Goal: Check status: Check status

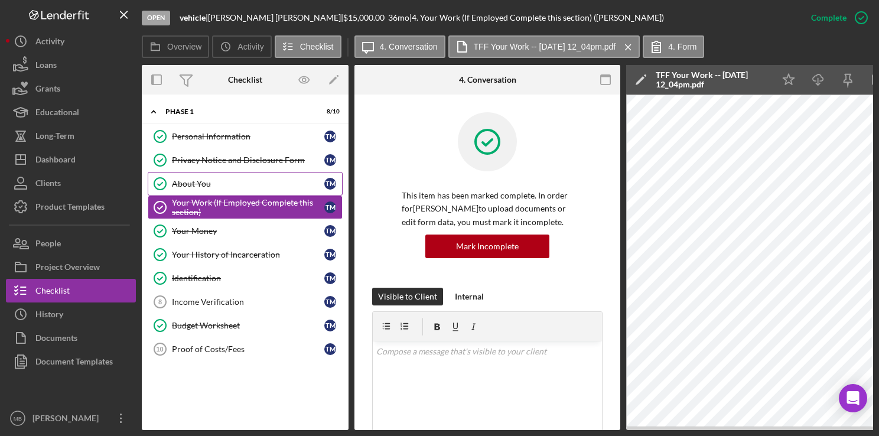
scroll to position [327, 0]
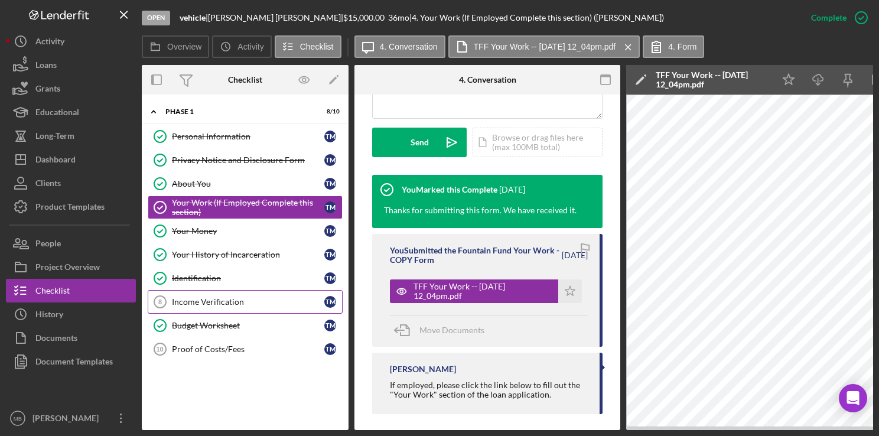
click at [210, 297] on div "Income Verification" at bounding box center [248, 301] width 152 height 9
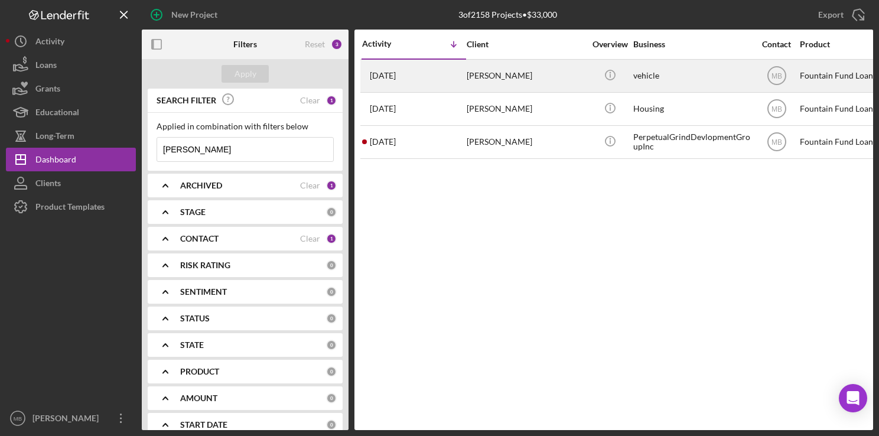
click at [459, 63] on div "[DATE] [PERSON_NAME]" at bounding box center [413, 75] width 103 height 31
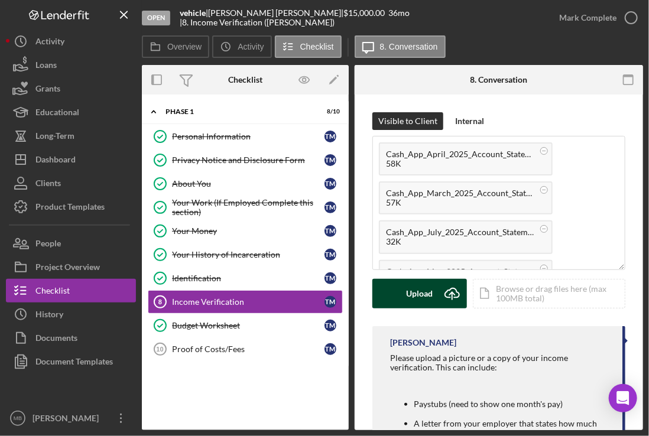
click at [435, 291] on button "Upload Icon/Upload" at bounding box center [419, 294] width 95 height 30
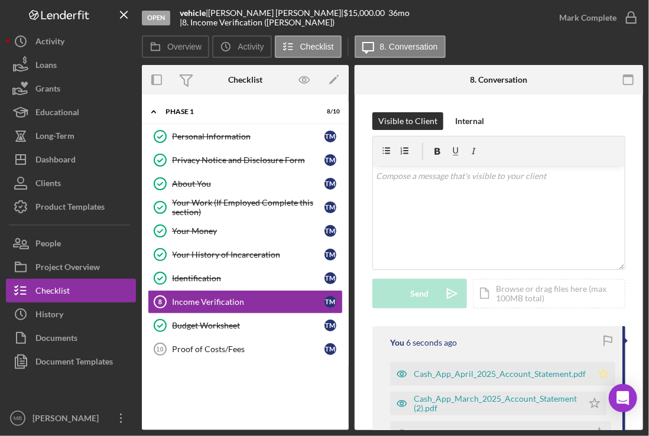
click at [600, 373] on icon "Icon/Star" at bounding box center [603, 374] width 24 height 24
click at [631, 18] on icon "button" at bounding box center [631, 18] width 30 height 30
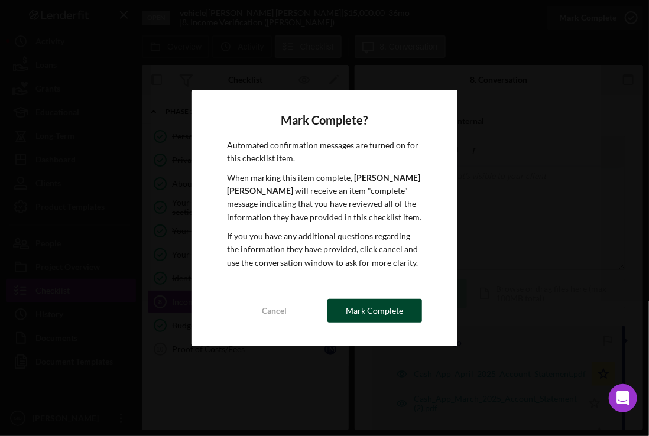
click at [380, 314] on div "Mark Complete" at bounding box center [374, 311] width 57 height 24
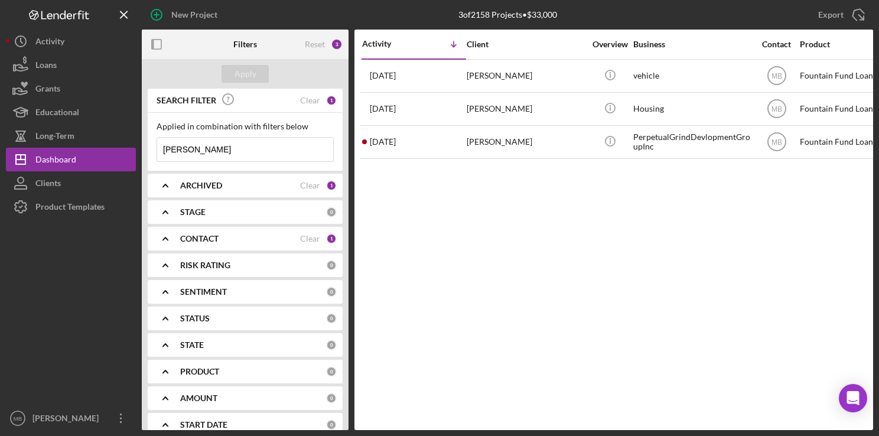
click at [258, 139] on input "[PERSON_NAME]" at bounding box center [245, 150] width 176 height 24
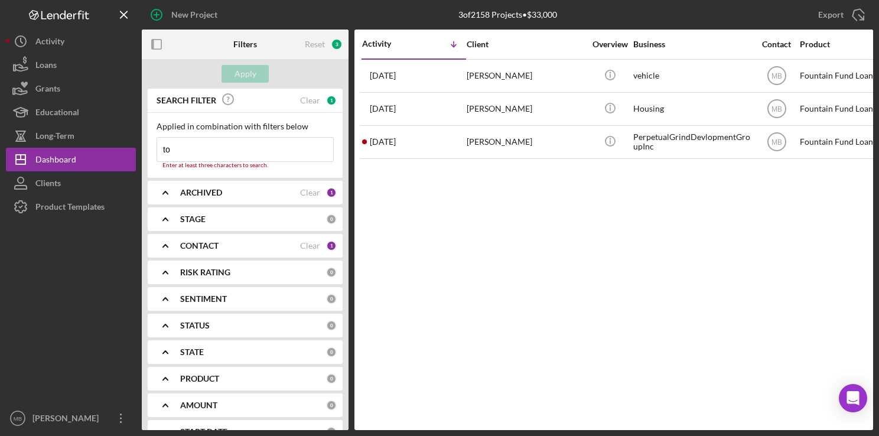
type input "t"
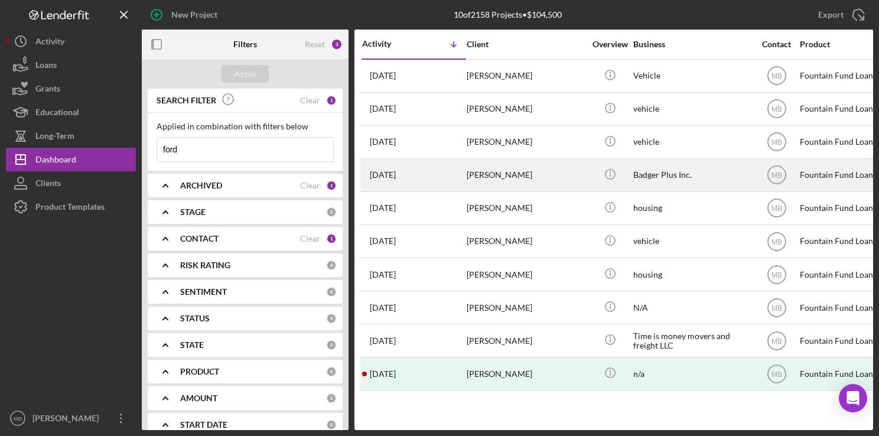
type input "ford"
click at [490, 176] on div "Aminah Ford-Ellison" at bounding box center [526, 175] width 118 height 31
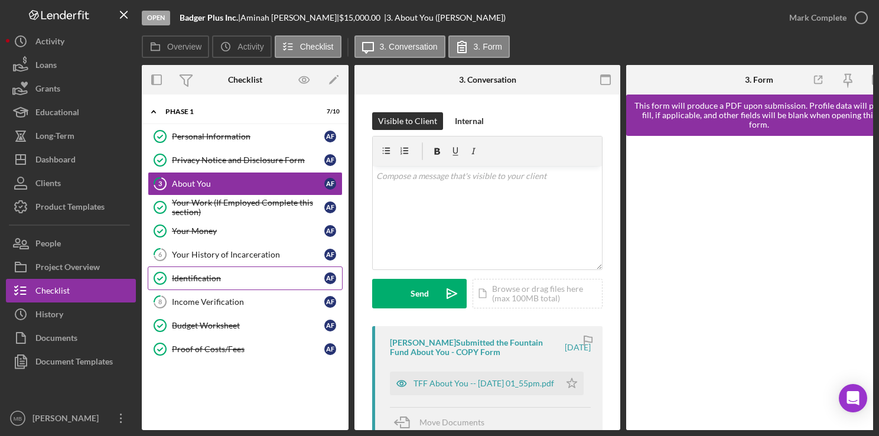
click at [222, 274] on div "Identification" at bounding box center [248, 278] width 152 height 9
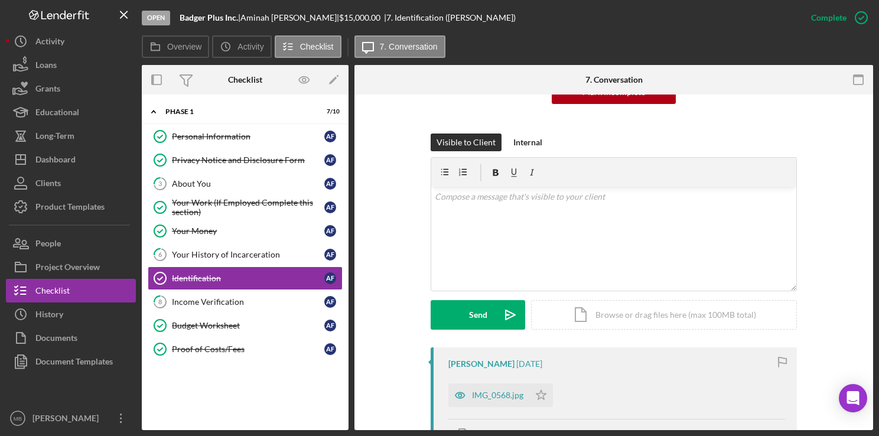
scroll to position [147, 0]
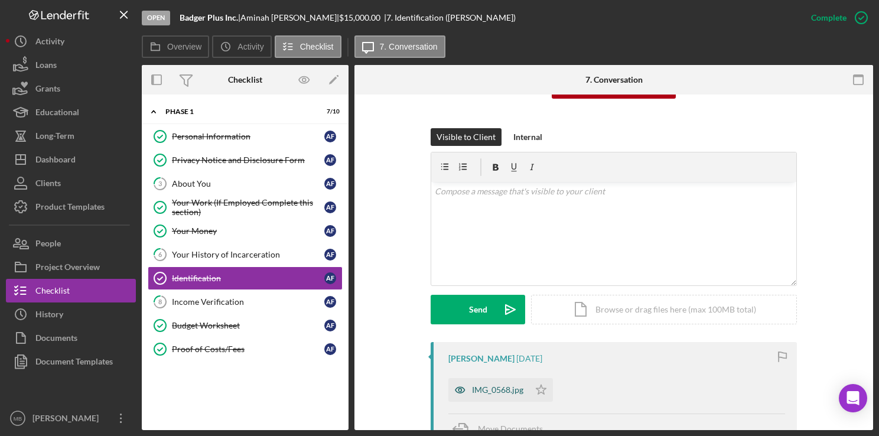
click at [493, 386] on div "IMG_0568.jpg" at bounding box center [497, 389] width 51 height 9
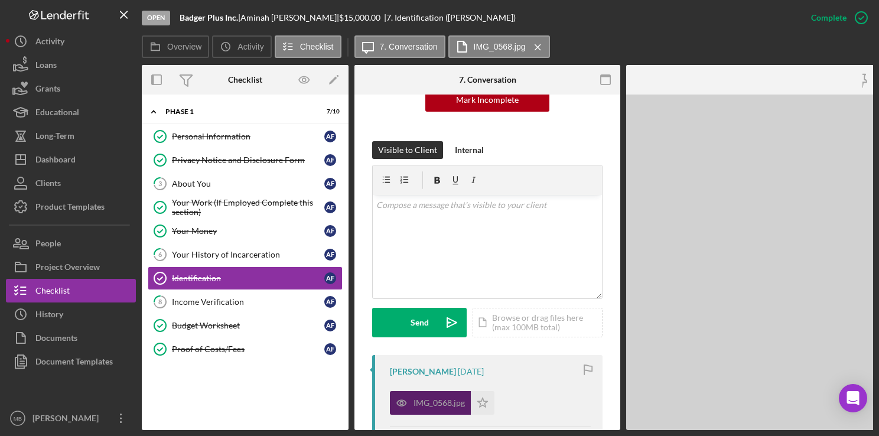
scroll to position [160, 0]
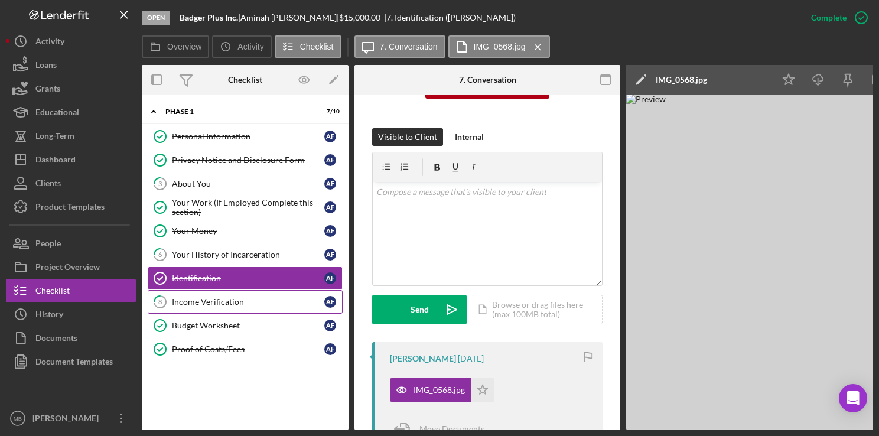
click at [236, 299] on div "Income Verification" at bounding box center [248, 301] width 152 height 9
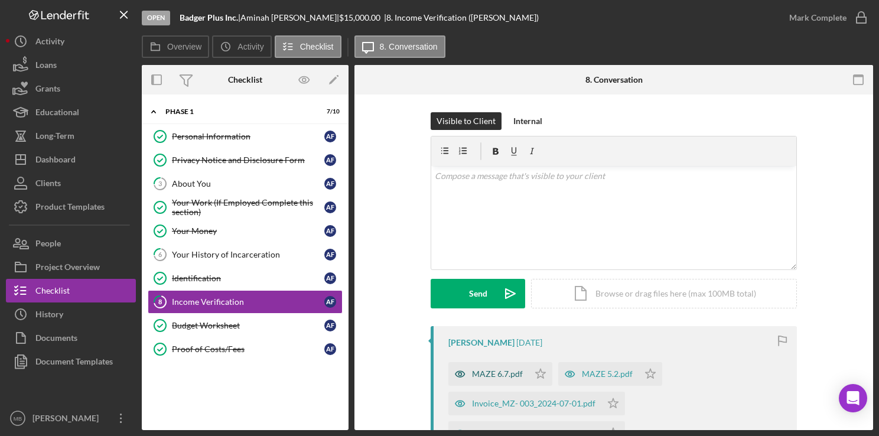
click at [489, 380] on div "MAZE 6.7.pdf" at bounding box center [488, 374] width 80 height 24
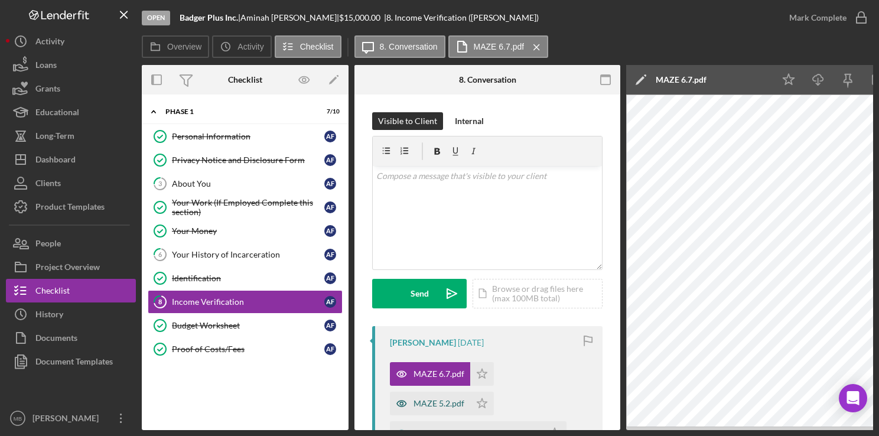
click at [440, 400] on div "MAZE 5.2.pdf" at bounding box center [439, 403] width 51 height 9
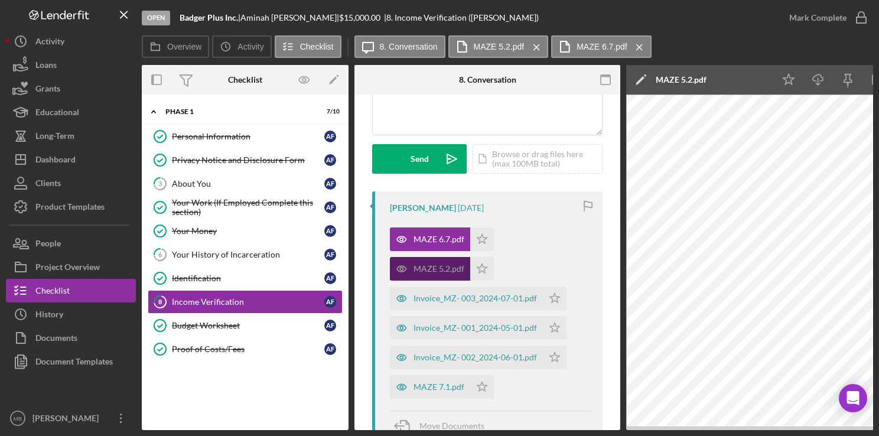
scroll to position [109, 0]
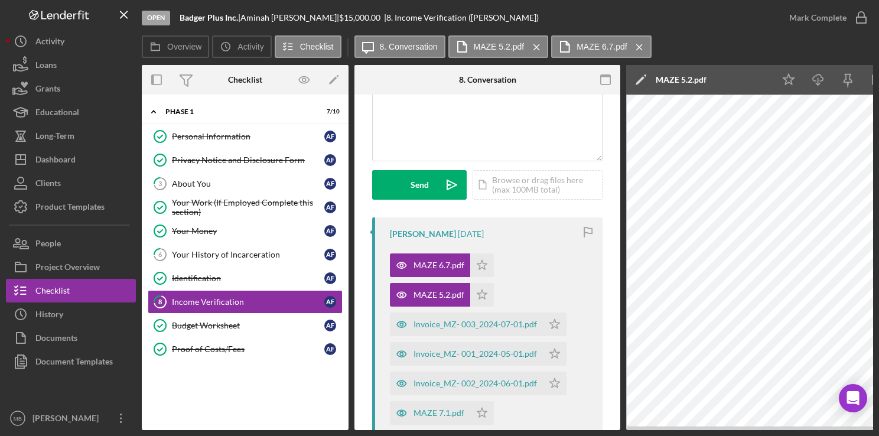
click at [572, 296] on div "MAZE 6.7.pdf Icon/Star MAZE 5.2.pdf Icon/Star Invoice_MZ- 003_2024-07-01.pdf Ic…" at bounding box center [490, 336] width 201 height 177
click at [496, 333] on div "Invoice_MZ- 003_2024-07-01.pdf" at bounding box center [466, 325] width 153 height 24
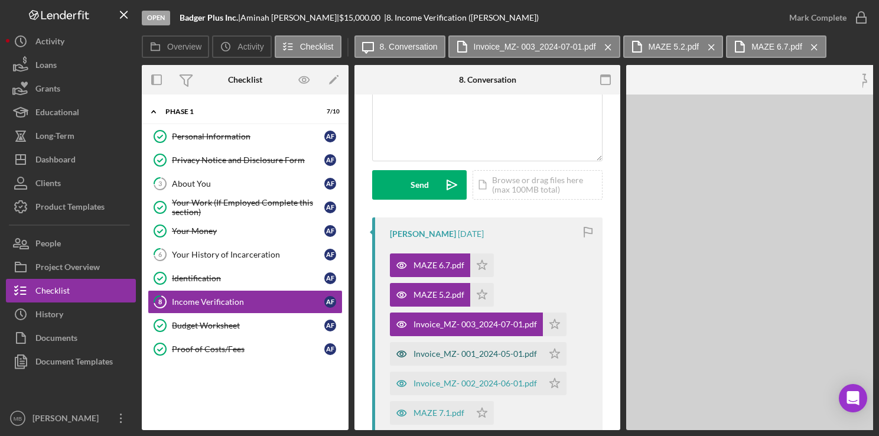
click at [487, 359] on div "Invoice_MZ- 001_2024-05-01.pdf" at bounding box center [466, 354] width 153 height 24
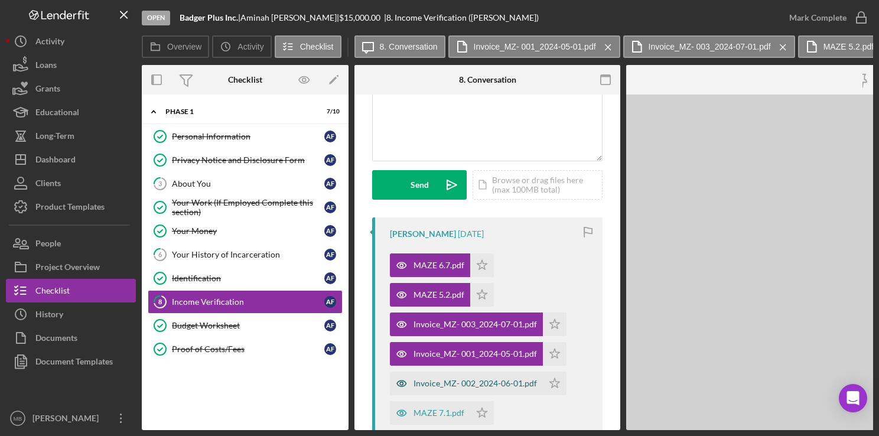
click at [477, 386] on div "Invoice_MZ- 002_2024-06-01.pdf" at bounding box center [475, 383] width 123 height 9
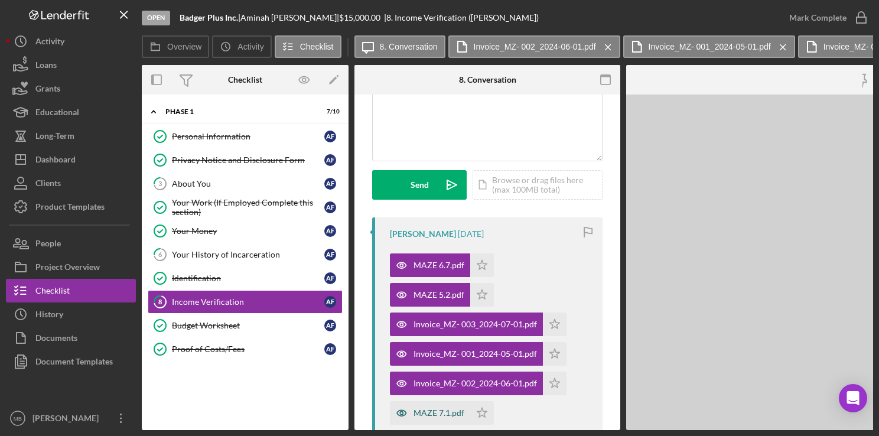
click at [457, 423] on div "MAZE 7.1.pdf" at bounding box center [430, 413] width 80 height 24
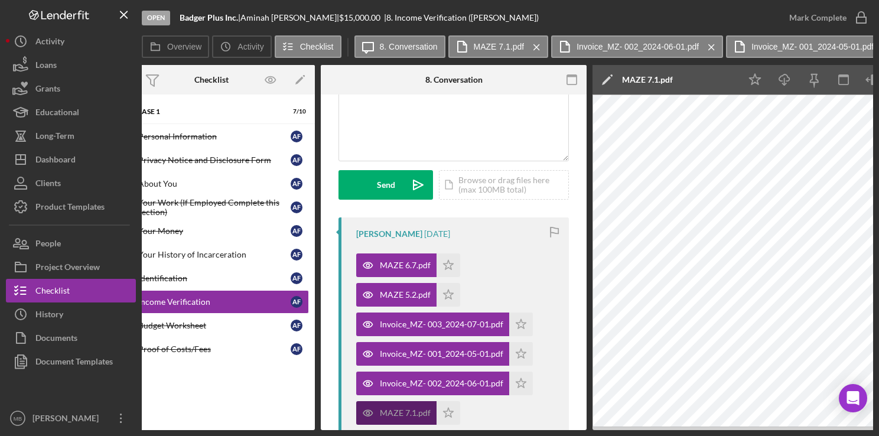
scroll to position [0, 0]
